Goal: Task Accomplishment & Management: Manage account settings

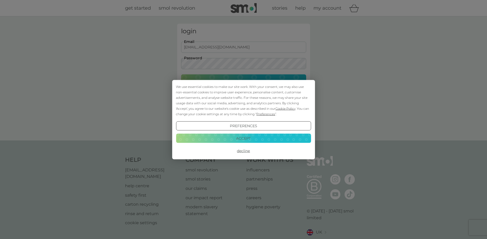
click at [239, 152] on button "Decline" at bounding box center [243, 150] width 135 height 9
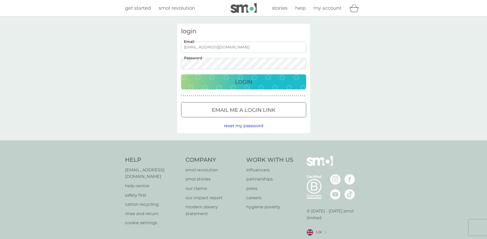
click at [226, 87] on button "Login" at bounding box center [243, 81] width 125 height 15
